Goal: Task Accomplishment & Management: Use online tool/utility

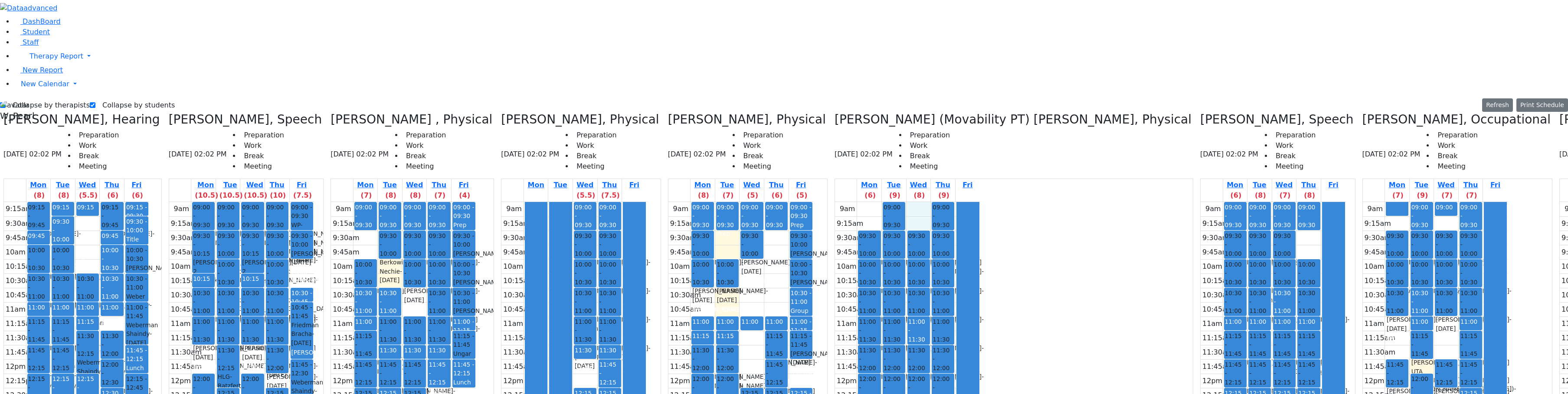
click at [1200, 112] on icon at bounding box center [1200, 119] width 0 height 15
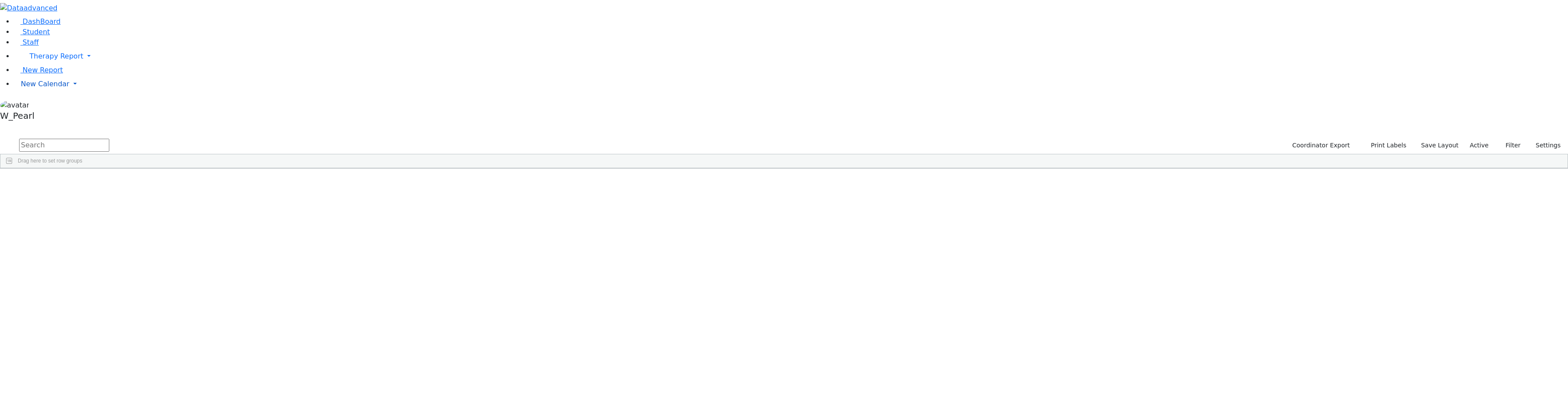
click at [54, 88] on span "New Calendar" at bounding box center [45, 84] width 48 height 8
click at [50, 105] on span "Calendar" at bounding box center [34, 102] width 31 height 8
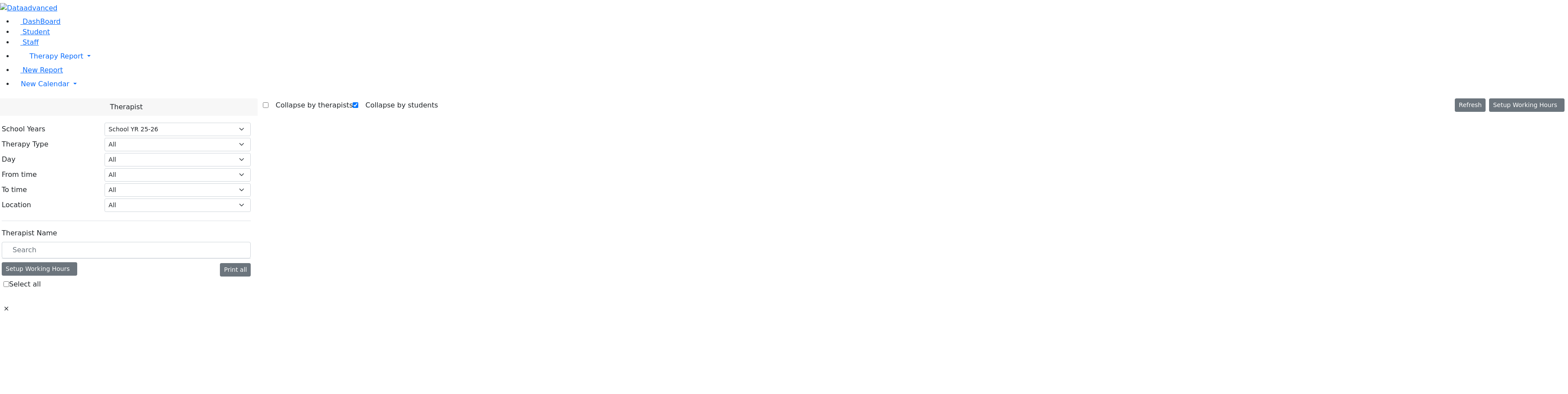
select select "212"
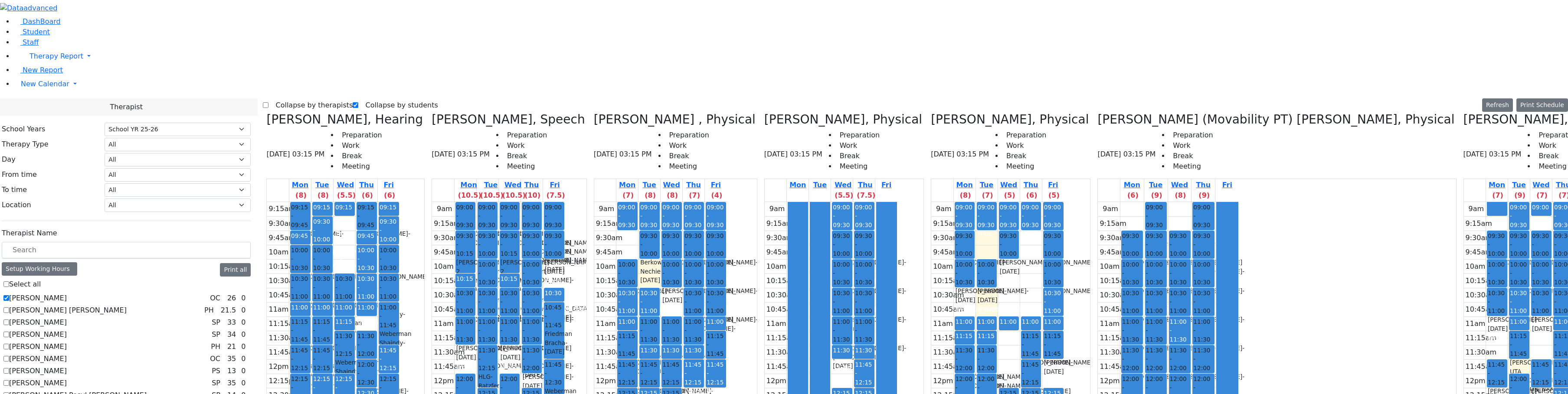
checkbox input "true"
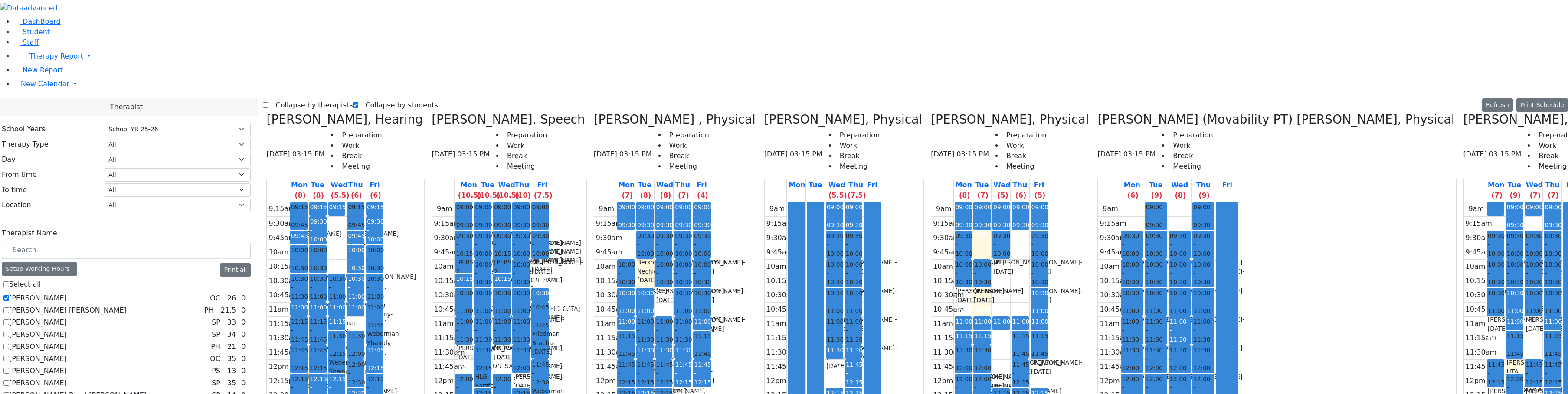
click at [288, 98] on label "Collapse by therapists" at bounding box center [310, 105] width 84 height 14
click at [268, 102] on input "Collapse by therapists" at bounding box center [265, 105] width 6 height 6
checkbox input "true"
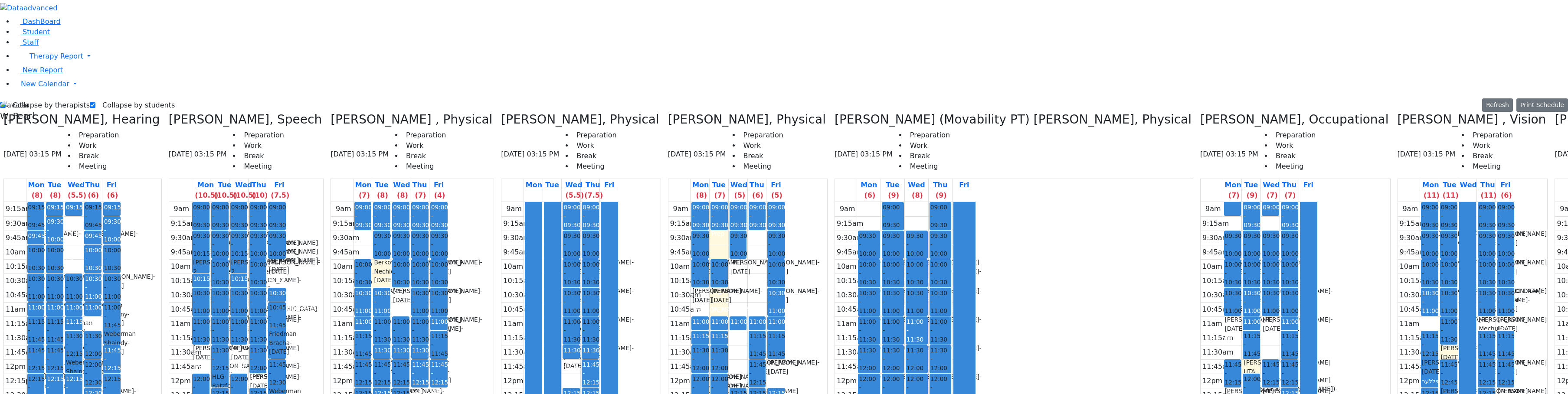
checkbox input "false"
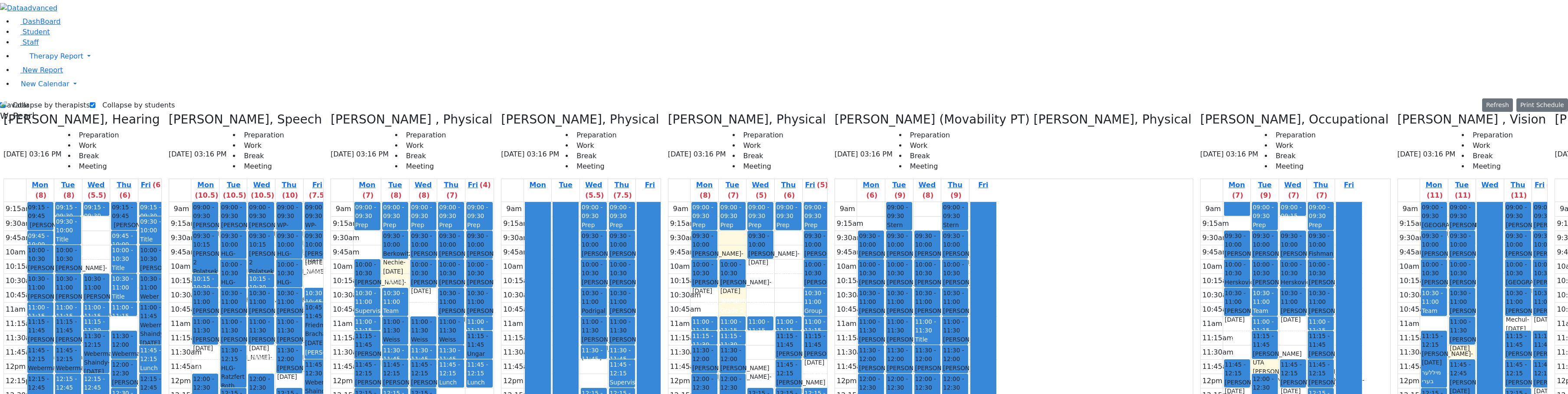
click at [45, 98] on label "Collapse by therapists" at bounding box center [48, 105] width 84 height 14
click at [6, 102] on input "Collapse by therapists" at bounding box center [3, 105] width 6 height 6
checkbox input "false"
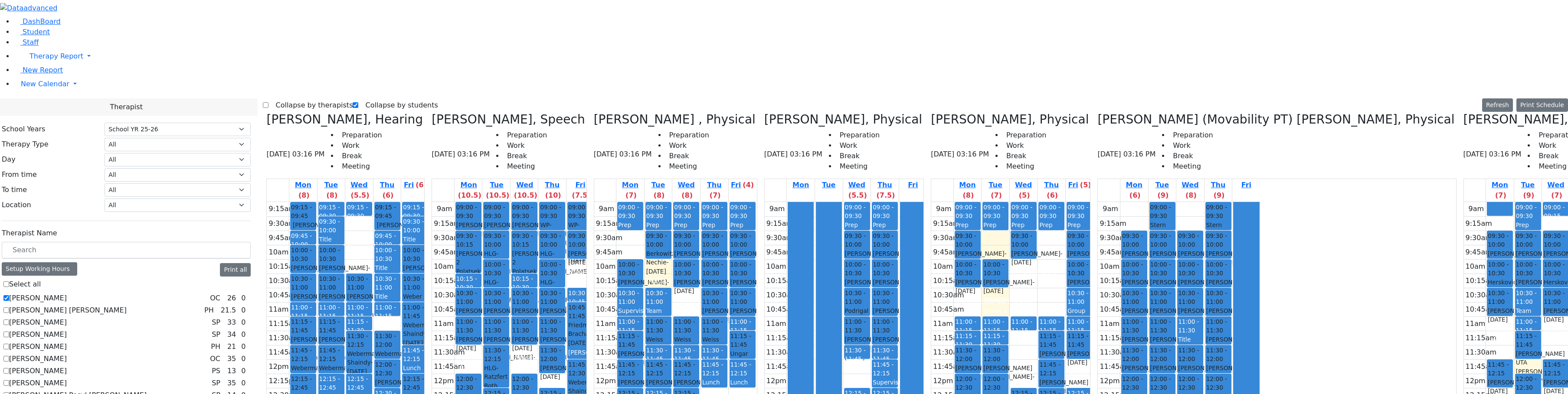
scroll to position [260, 0]
checkbox input "true"
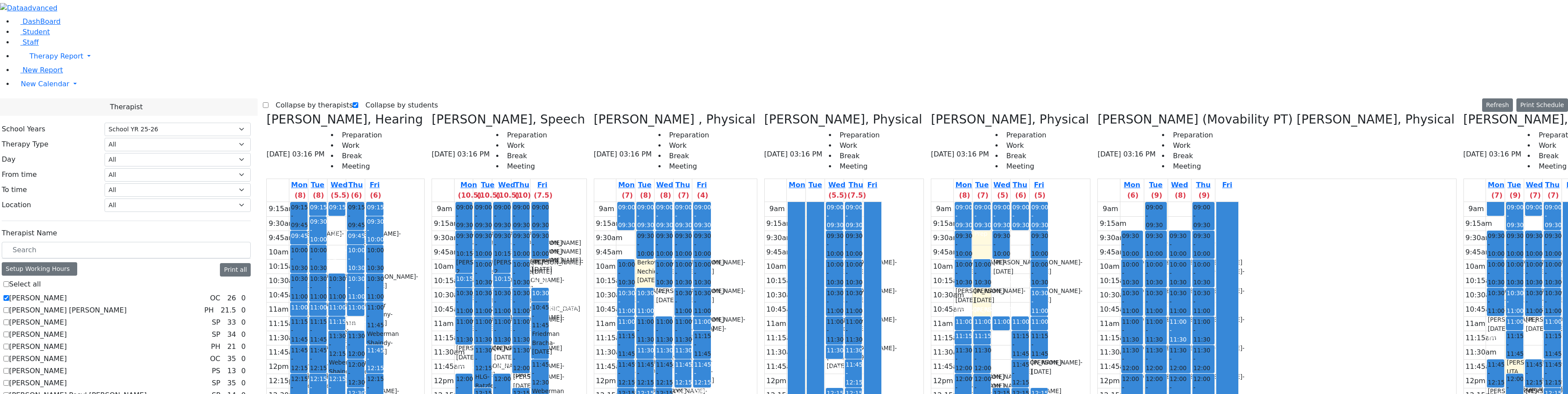
click at [303, 98] on label "Collapse by therapists" at bounding box center [310, 105] width 84 height 14
click at [268, 102] on input "Collapse by therapists" at bounding box center [265, 105] width 6 height 6
checkbox input "true"
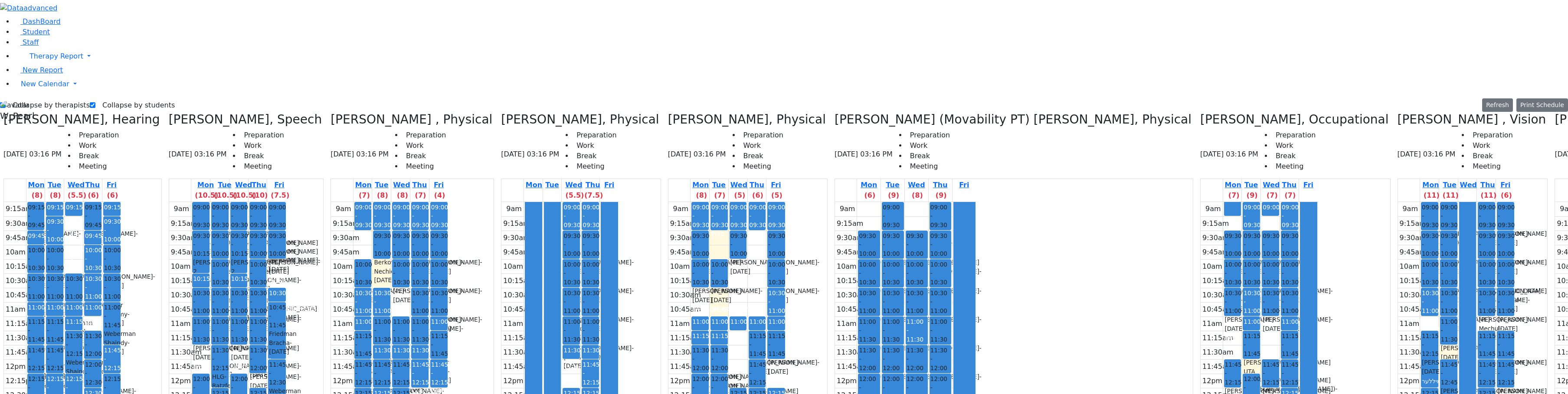
drag, startPoint x: 1417, startPoint y: 20, endPoint x: 1415, endPoint y: 26, distance: 6.3
